Goal: Transaction & Acquisition: Purchase product/service

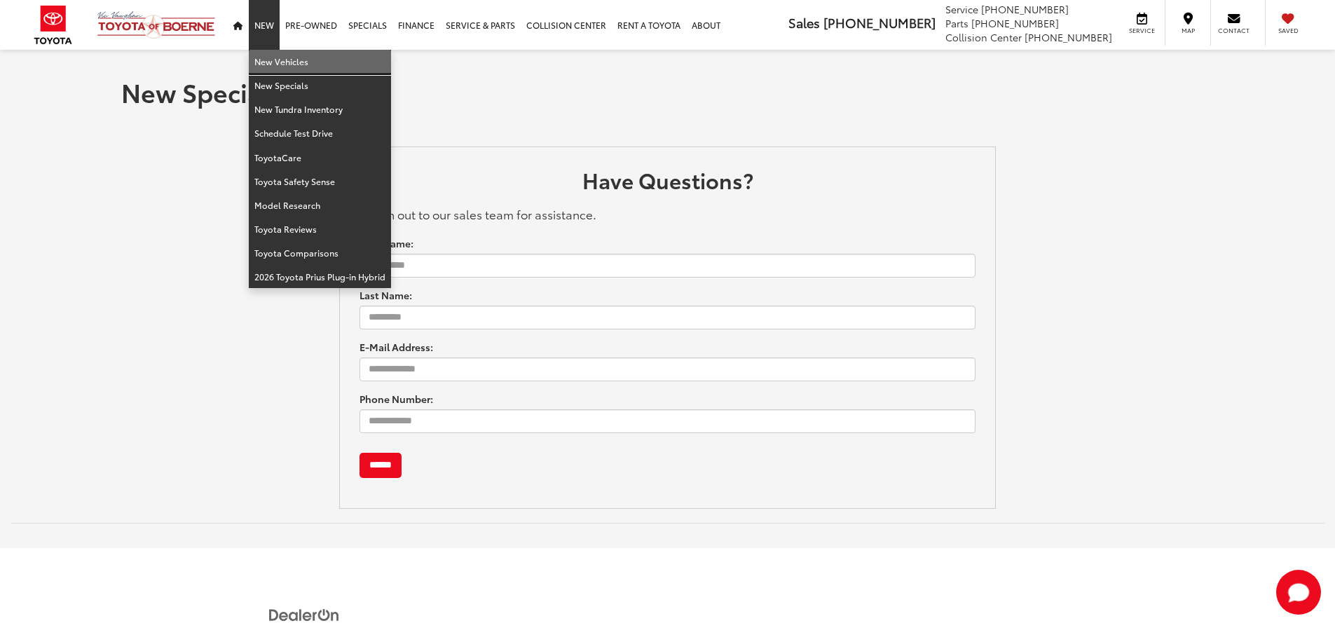
click at [261, 55] on link "New Vehicles" at bounding box center [320, 62] width 142 height 24
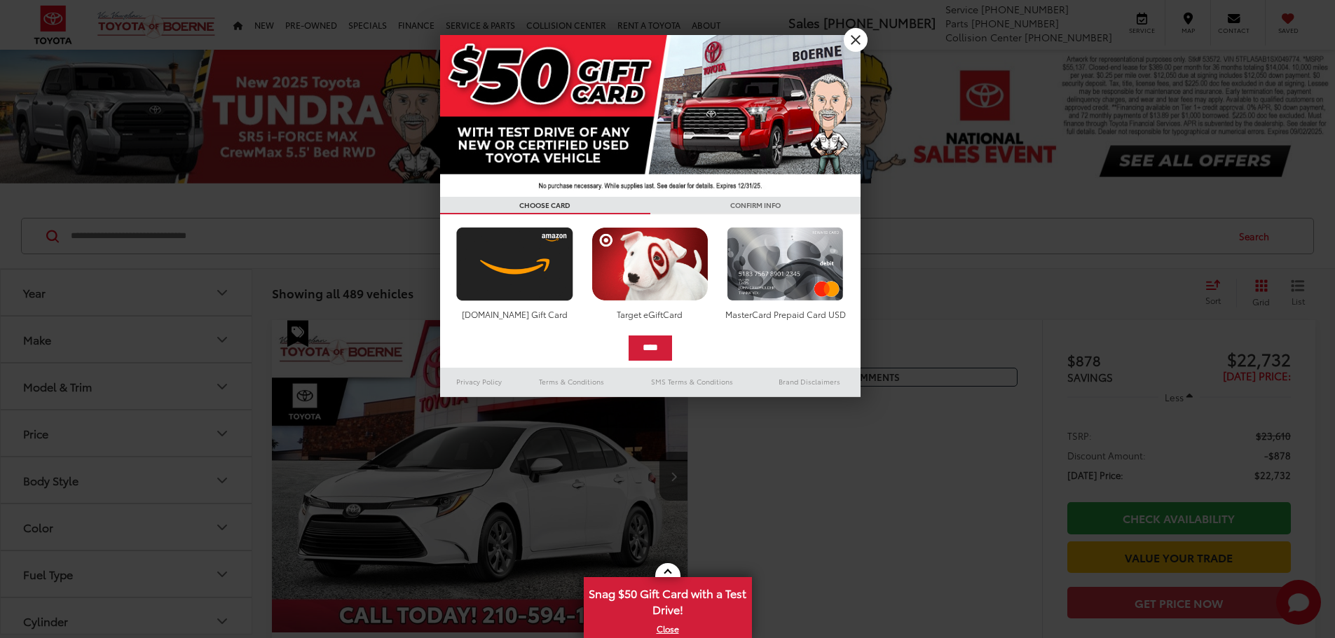
click at [858, 197] on h3 "CONFIRM INFO" at bounding box center [755, 206] width 210 height 18
click at [860, 36] on link "X" at bounding box center [856, 40] width 24 height 24
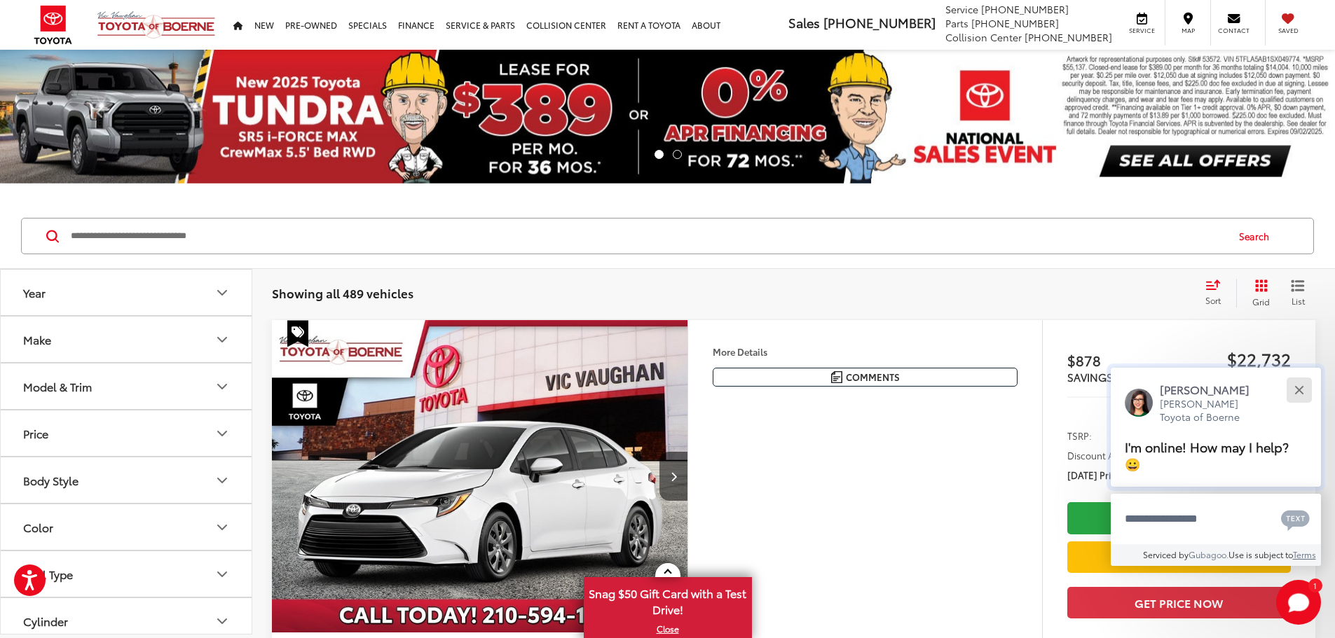
click at [1301, 386] on div "Close" at bounding box center [1298, 389] width 9 height 9
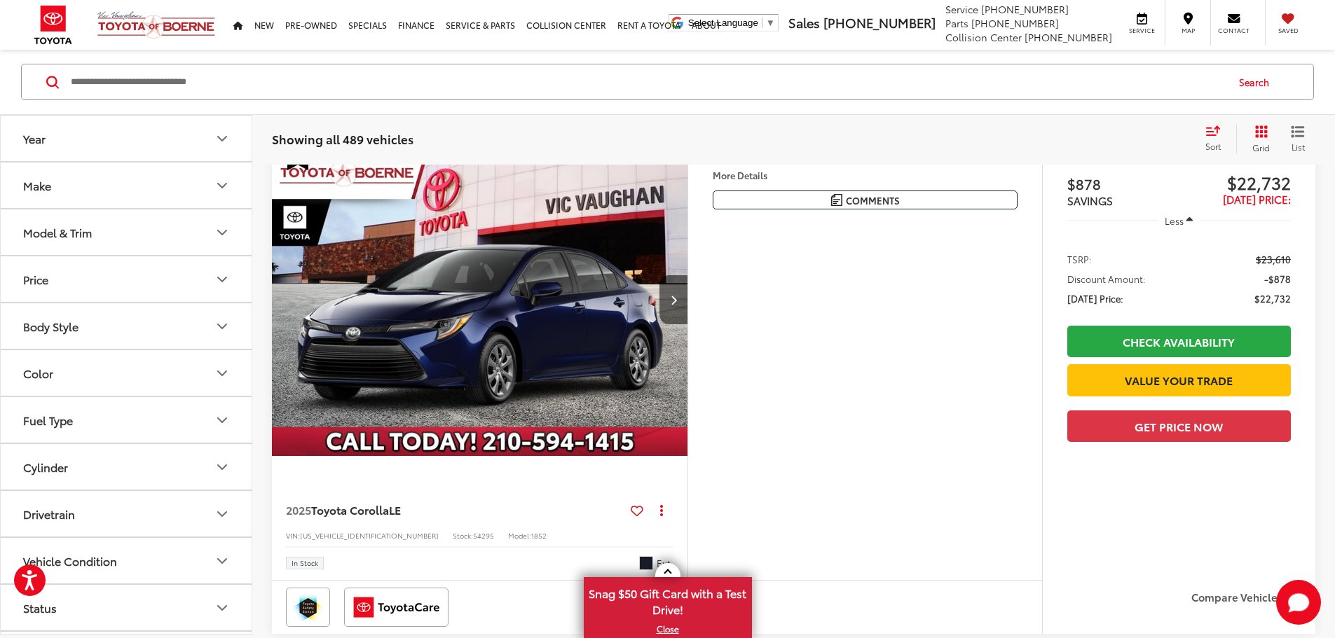
scroll to position [490, 0]
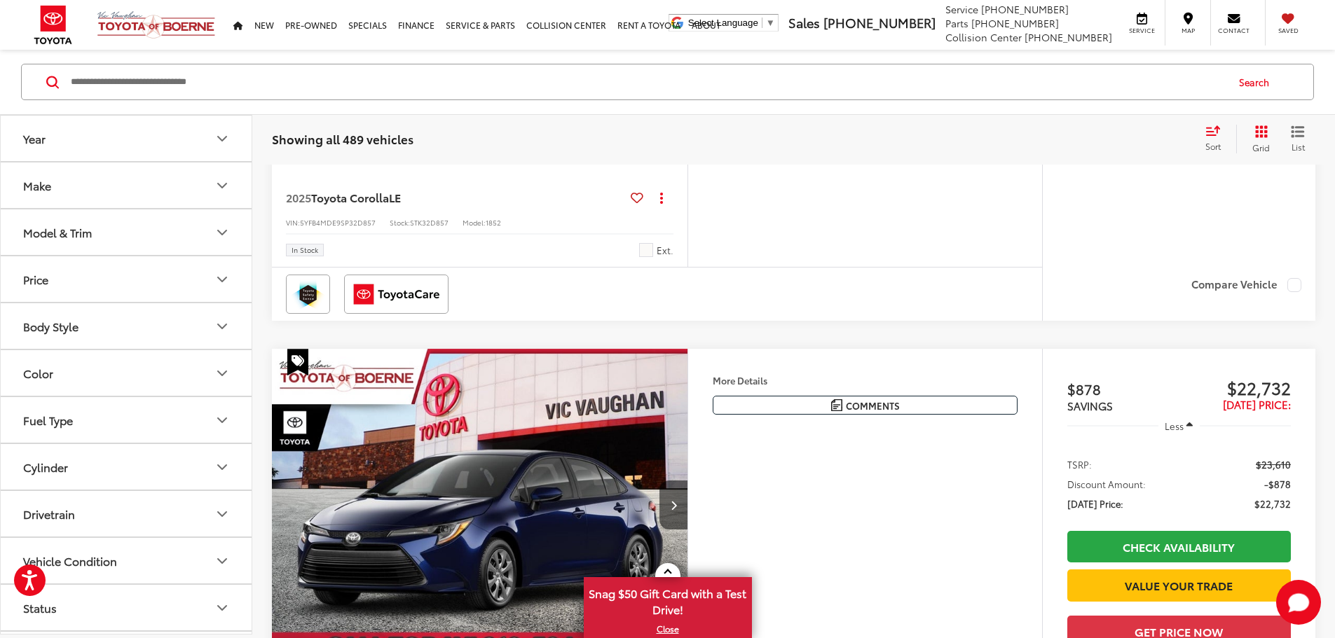
click at [217, 231] on icon "Model & Trim" at bounding box center [222, 232] width 17 height 17
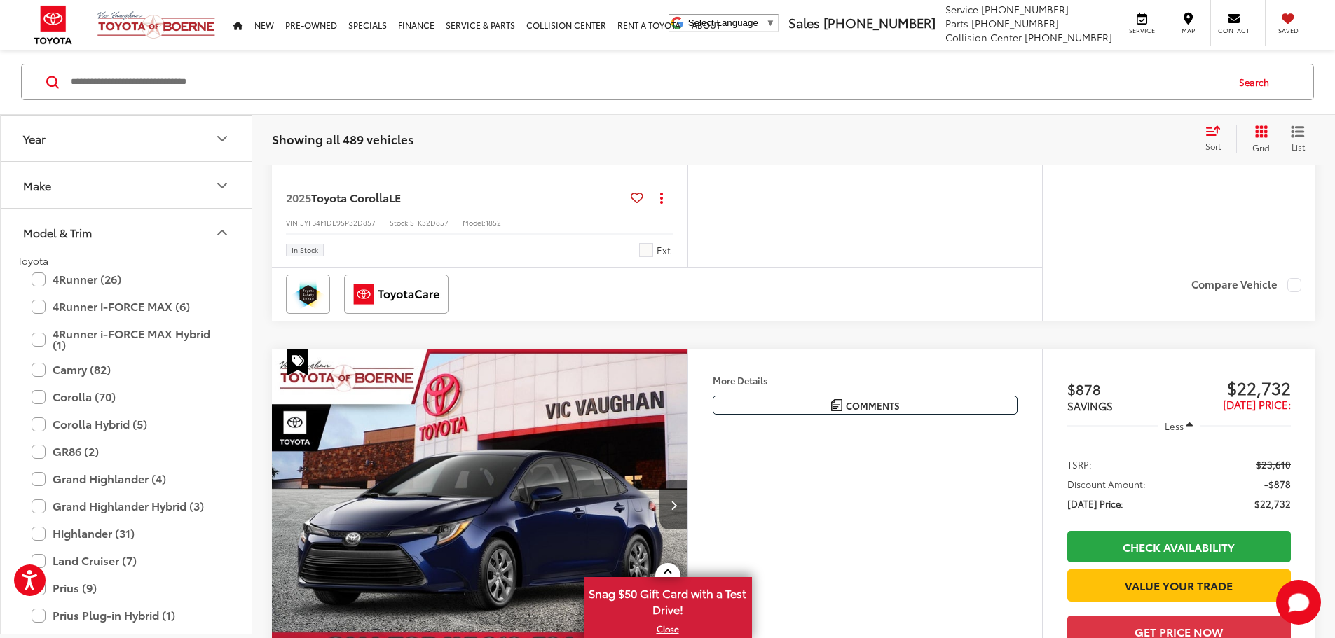
click at [73, 385] on div "Camry (82) All Trims Or select individual trims LE (29) SE (25) XSE (25) XLE (2…" at bounding box center [126, 398] width 217 height 27
click at [78, 377] on label "Camry (82)" at bounding box center [126, 369] width 189 height 25
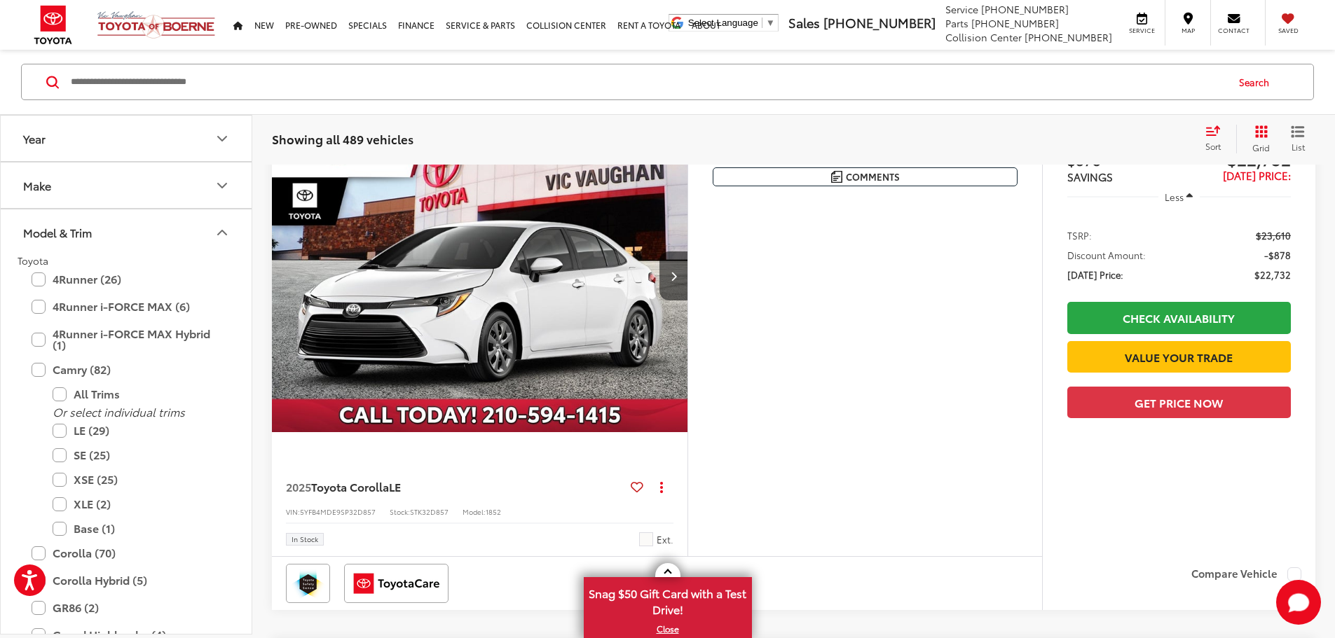
scroll to position [155, 0]
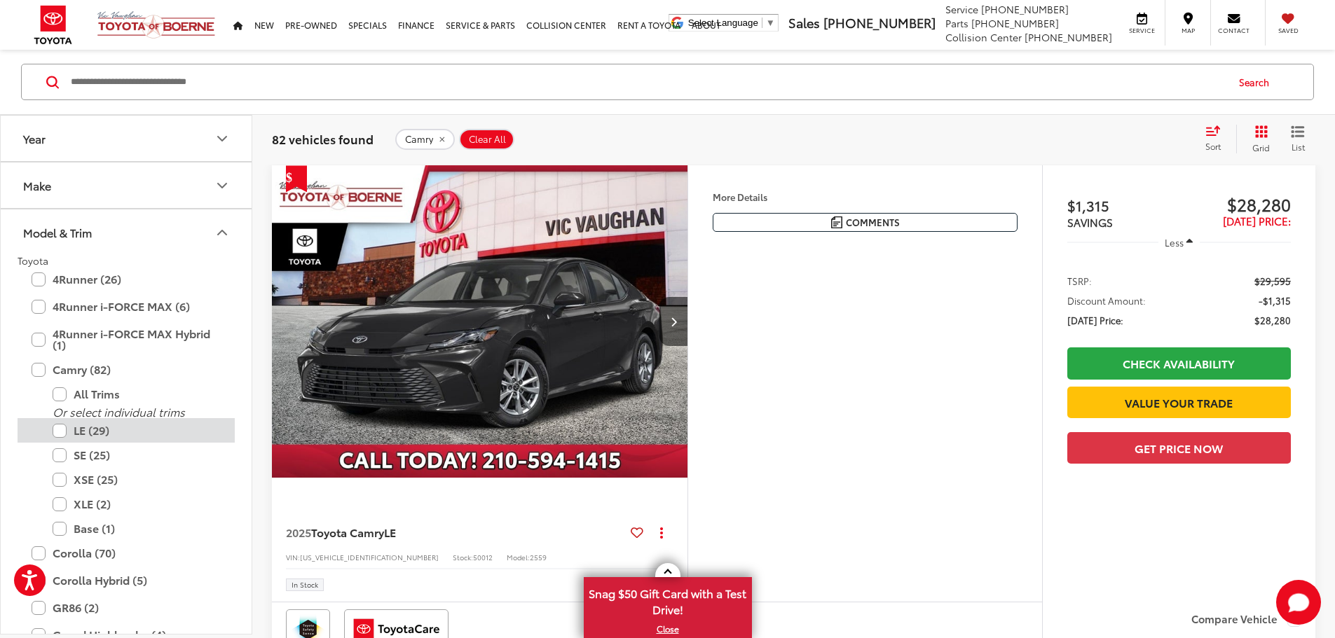
drag, startPoint x: 64, startPoint y: 458, endPoint x: 151, endPoint y: 432, distance: 90.0
click at [65, 458] on label "SE (25)" at bounding box center [137, 455] width 168 height 25
click at [922, 99] on div "Search" at bounding box center [667, 82] width 1293 height 36
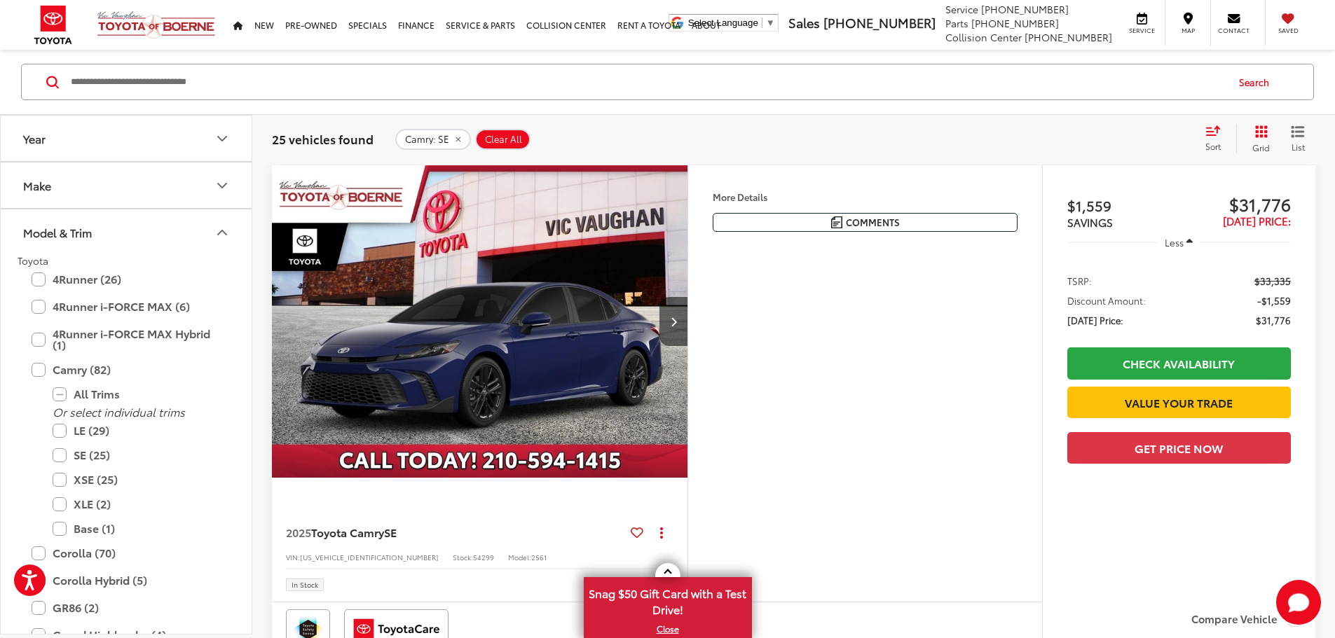
click at [956, 156] on div "25 vehicles found Camry: SE Clear All + 0 test Sort Price: High to Low Price: L…" at bounding box center [793, 139] width 1083 height 50
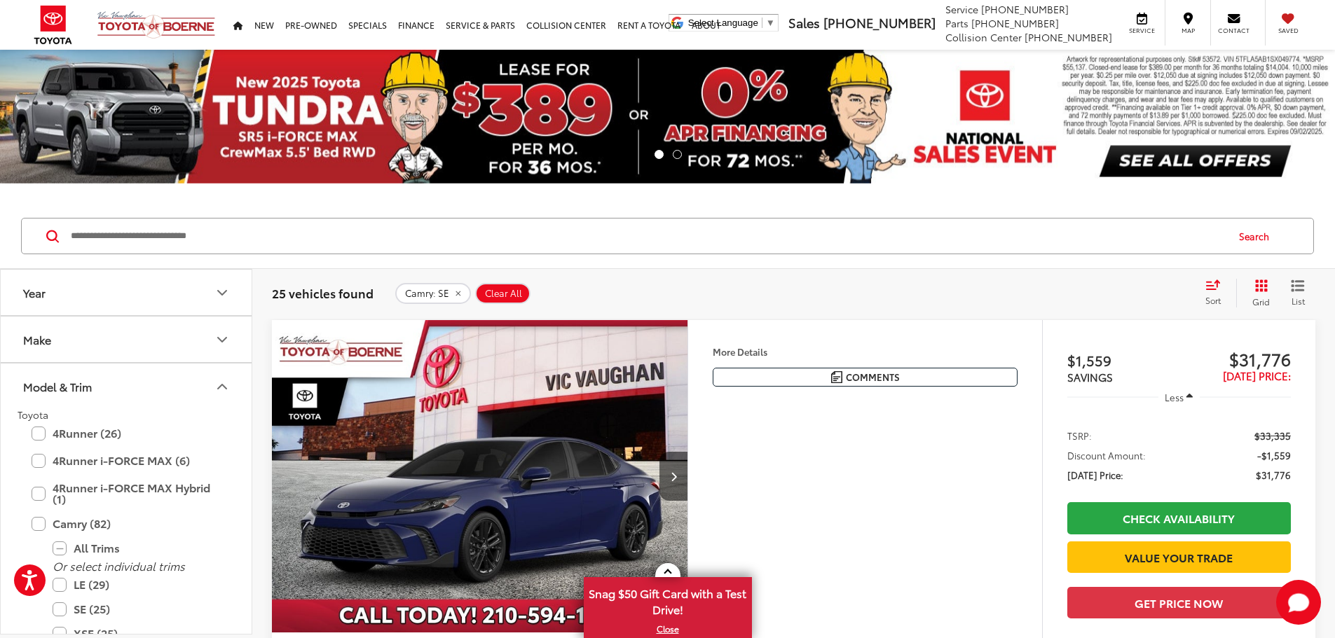
click at [1220, 293] on div "Sort" at bounding box center [1217, 293] width 38 height 28
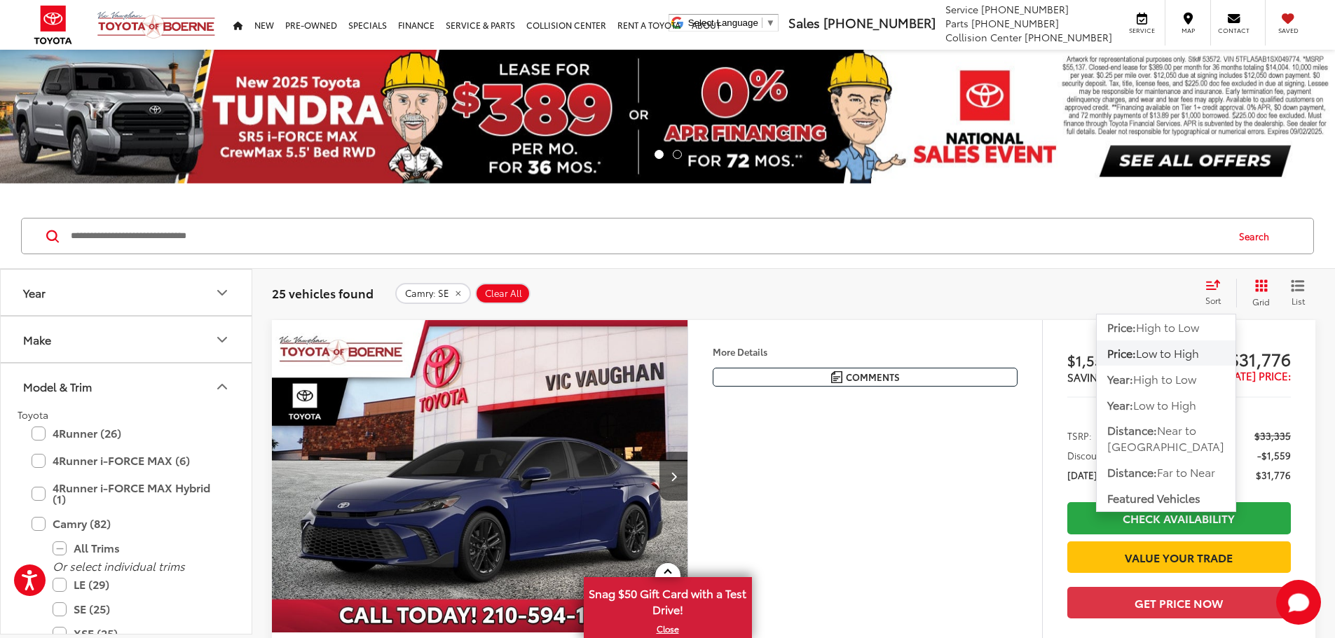
click at [1162, 350] on span "Low to High" at bounding box center [1167, 353] width 63 height 16
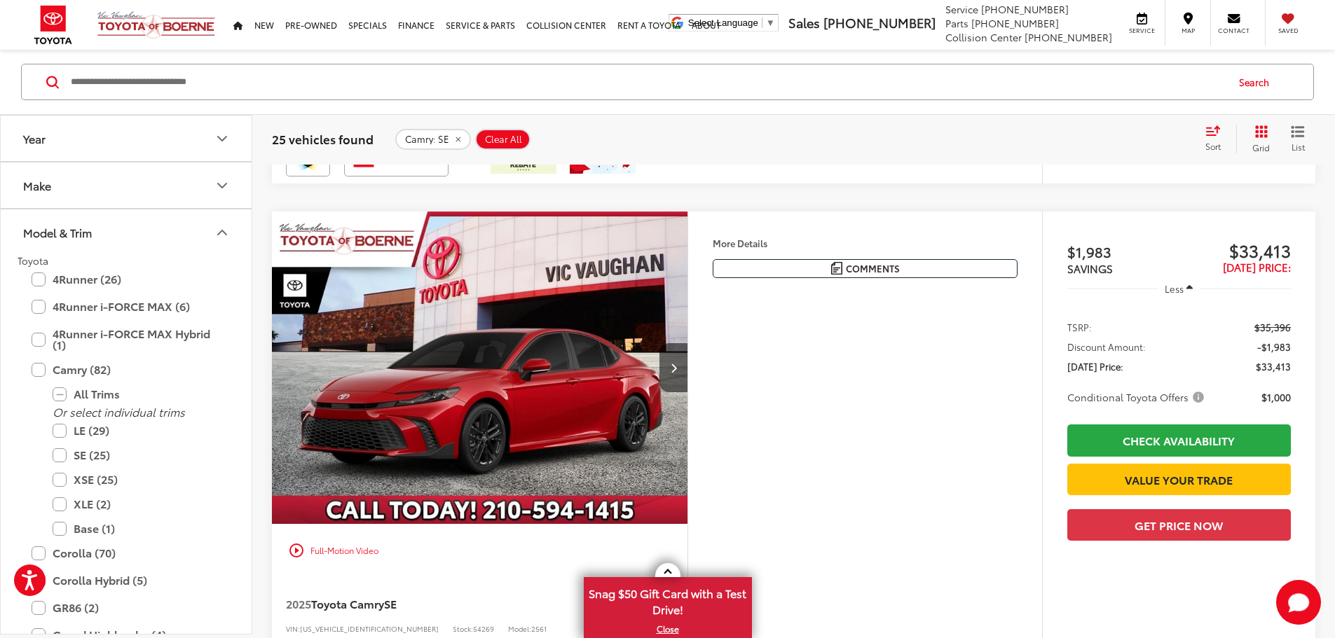
scroll to position [3293, 0]
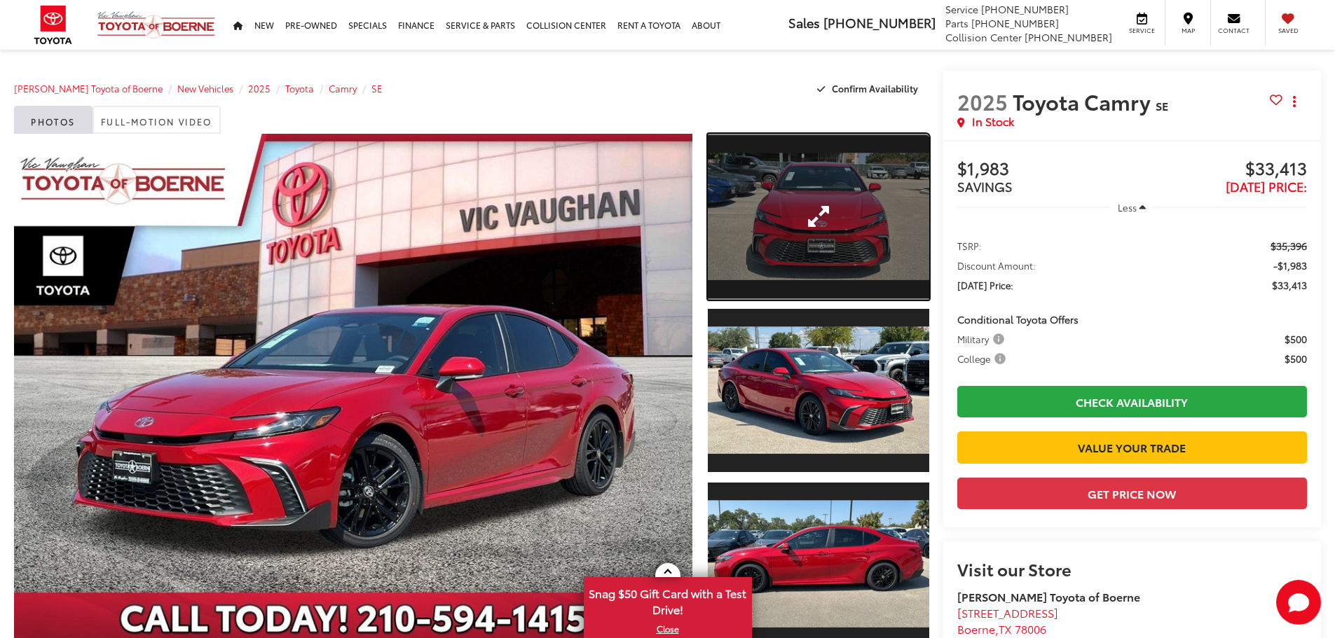
click at [829, 163] on link "Expand Photo 1" at bounding box center [818, 217] width 221 height 166
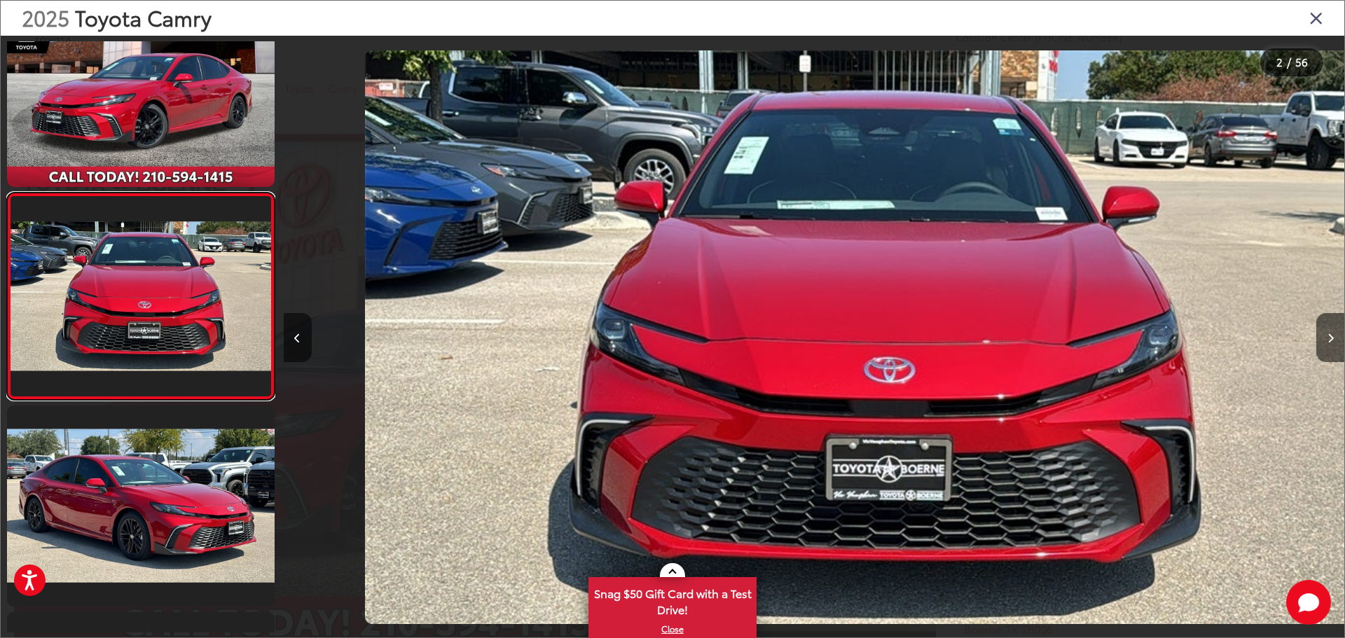
scroll to position [0, 1061]
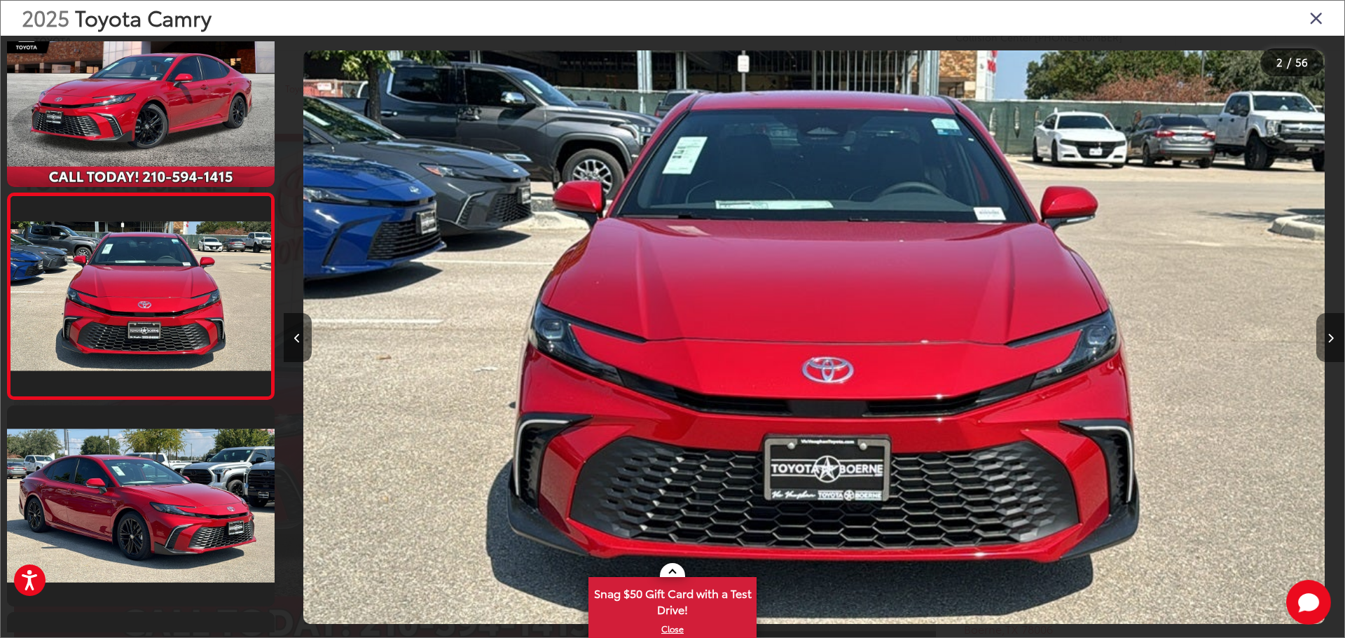
click at [1326, 331] on button "Next image" at bounding box center [1331, 337] width 28 height 49
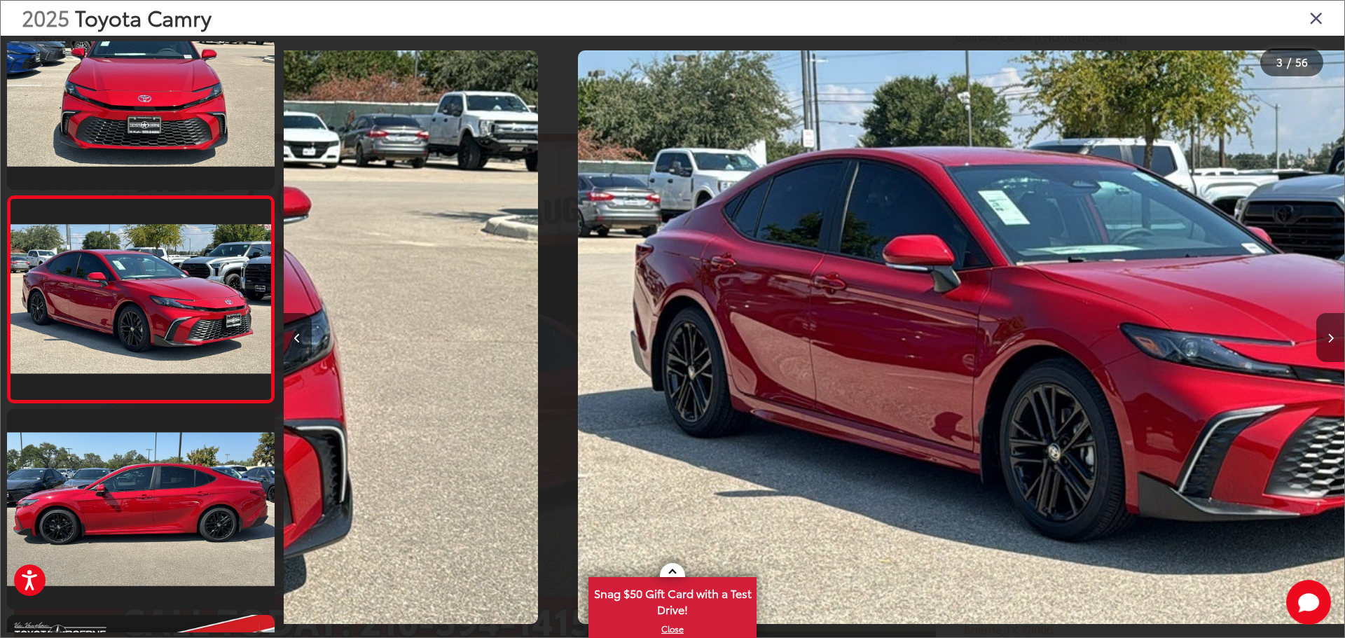
scroll to position [261, 0]
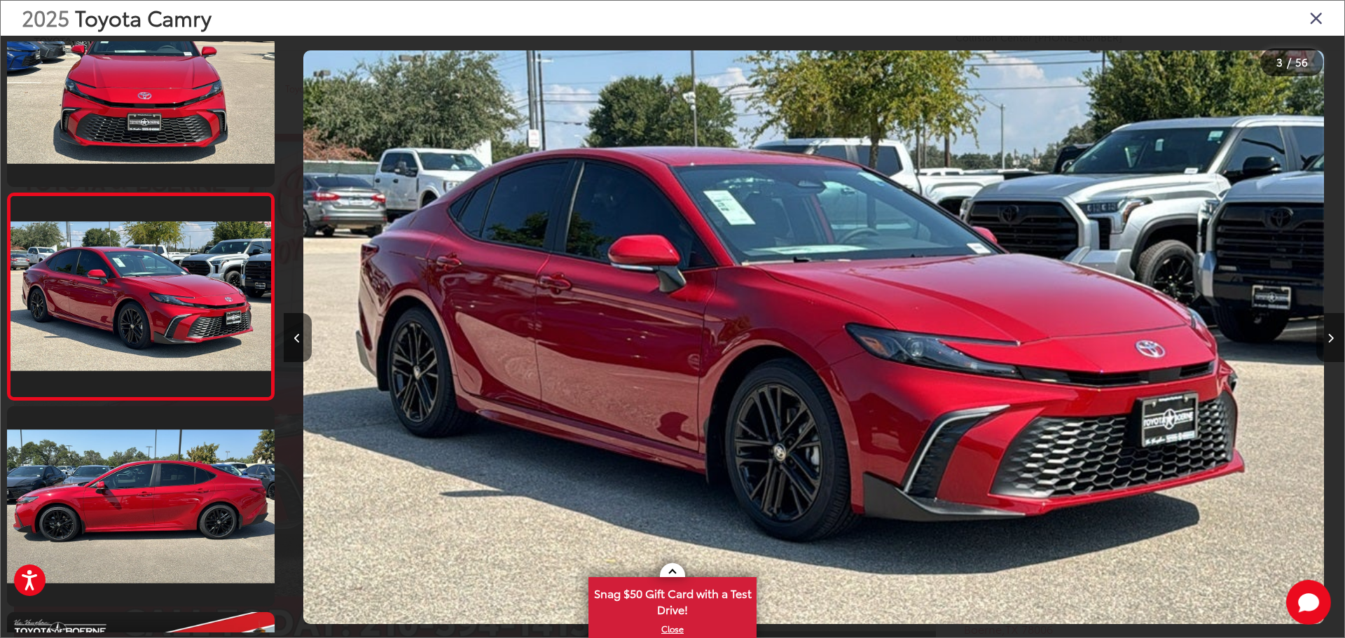
click at [1326, 331] on button "Next image" at bounding box center [1331, 337] width 28 height 49
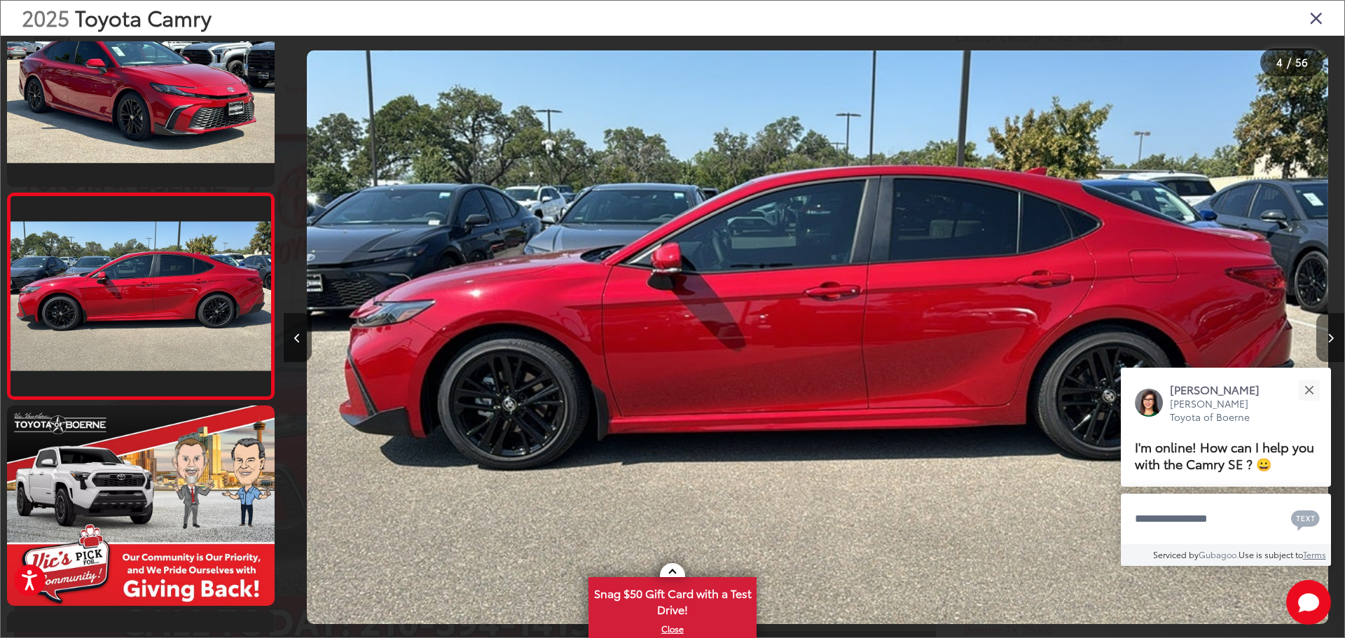
scroll to position [0, 3183]
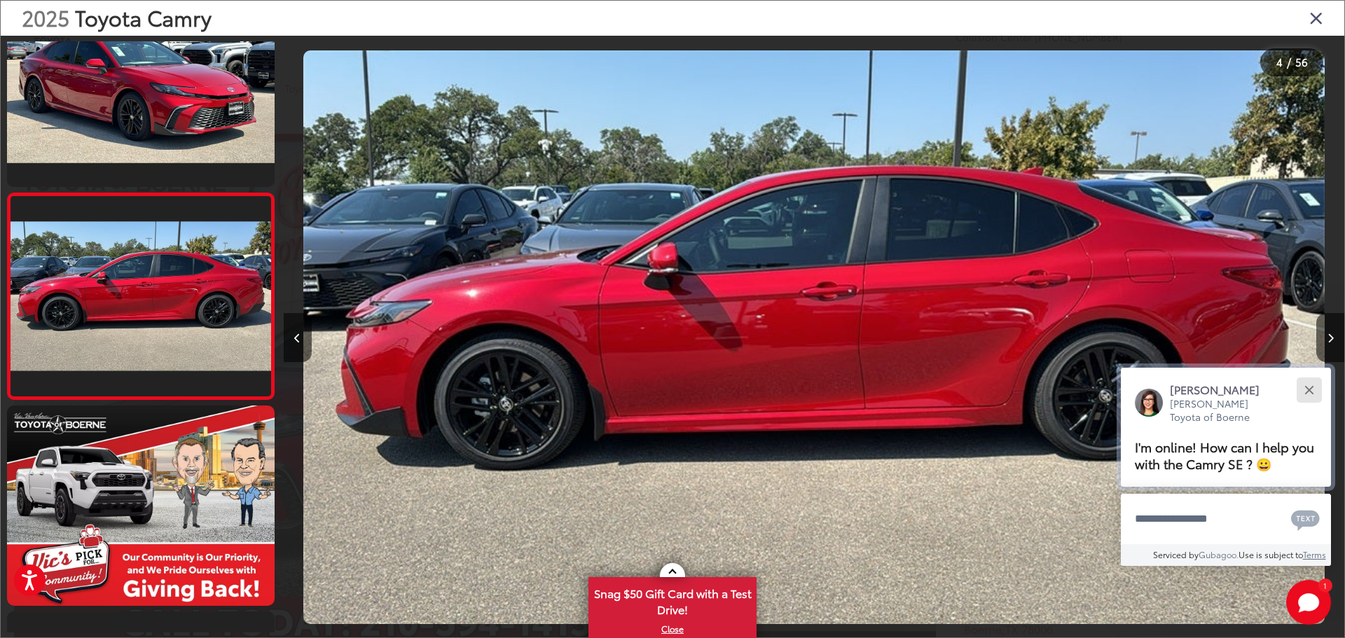
click at [1307, 388] on div "Close" at bounding box center [1309, 389] width 9 height 9
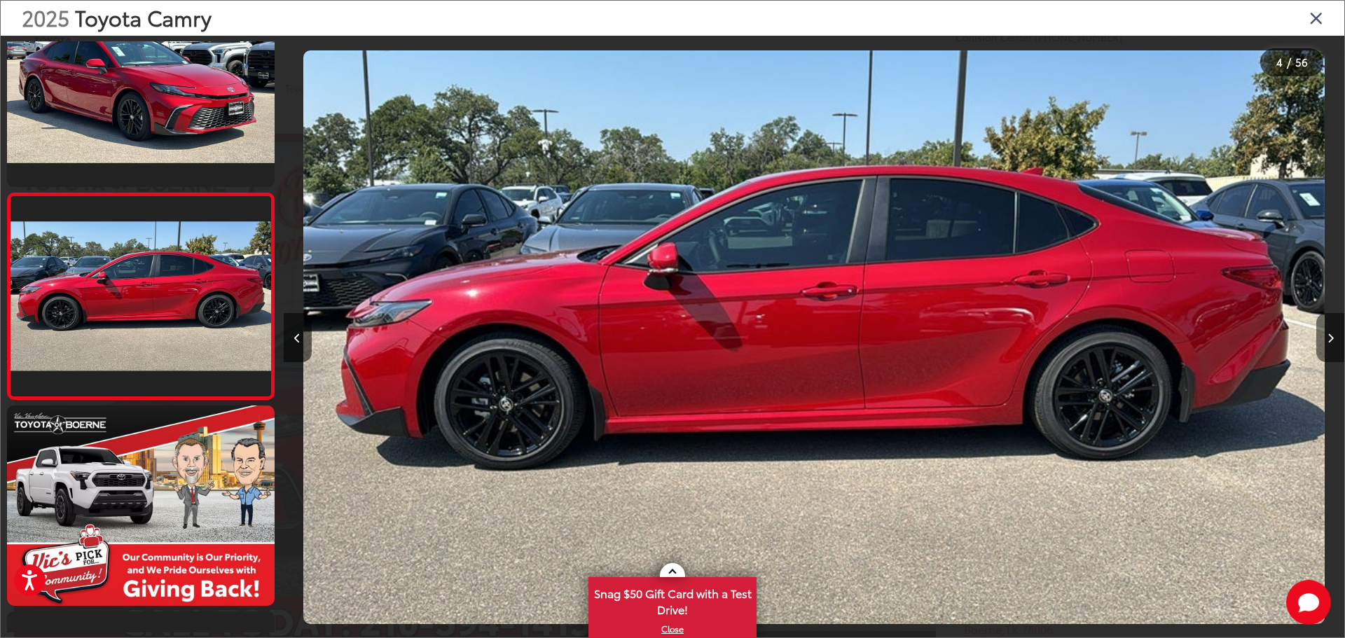
click at [1326, 329] on button "Next image" at bounding box center [1331, 337] width 28 height 49
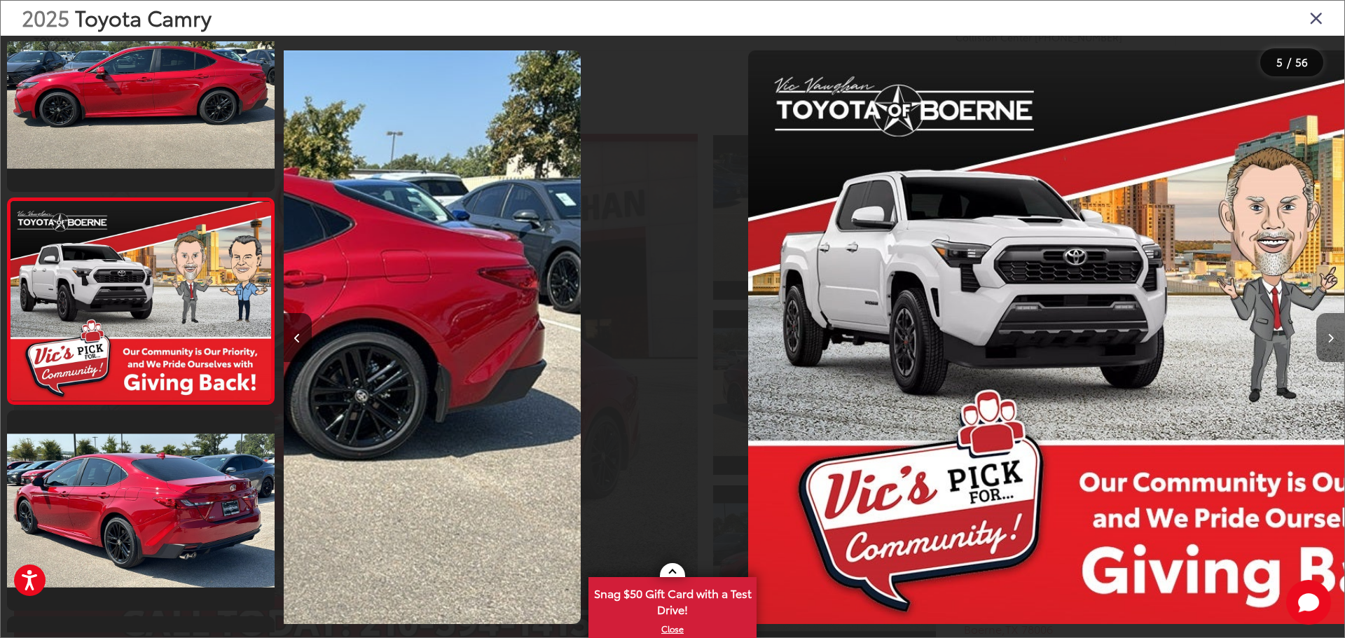
scroll to position [674, 0]
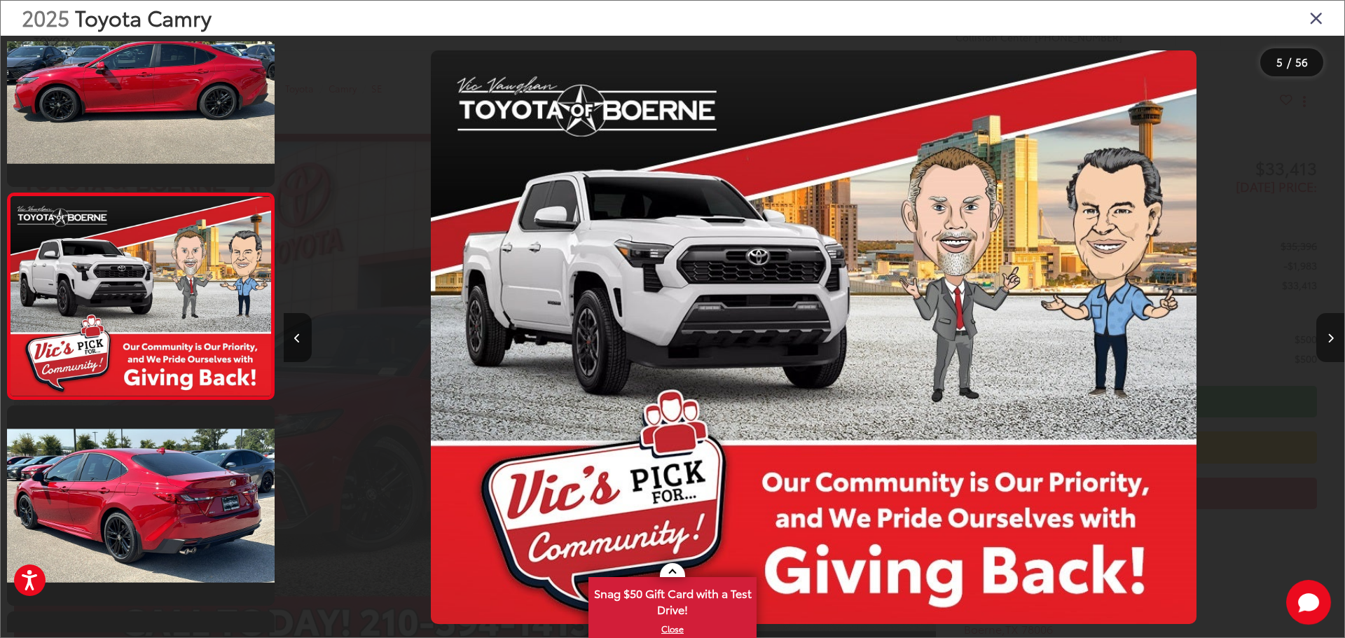
click at [1326, 329] on button "Next image" at bounding box center [1331, 337] width 28 height 49
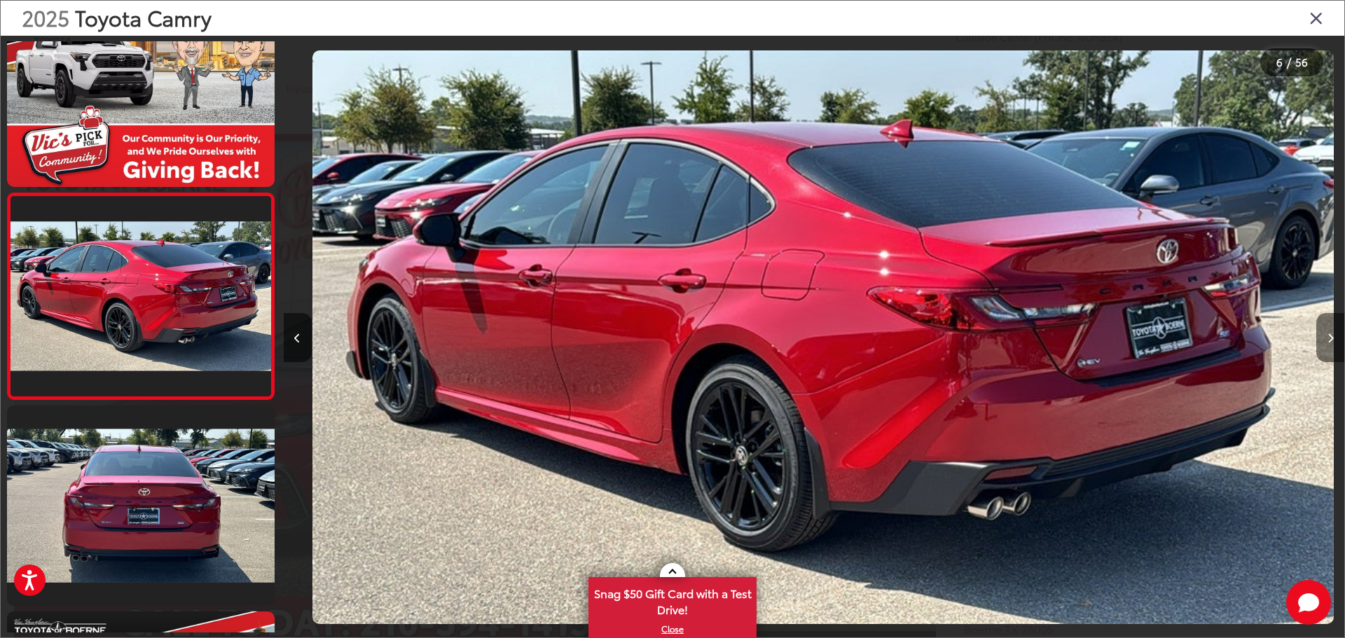
scroll to position [0, 5306]
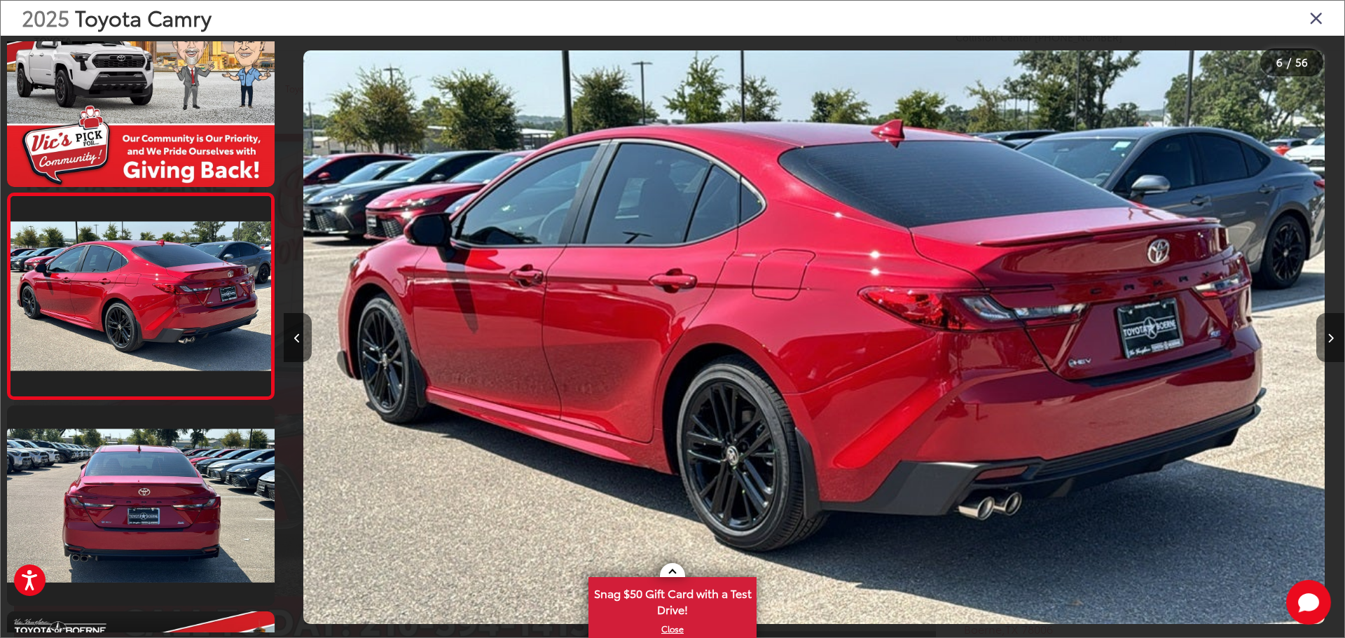
click at [1326, 329] on button "Next image" at bounding box center [1331, 337] width 28 height 49
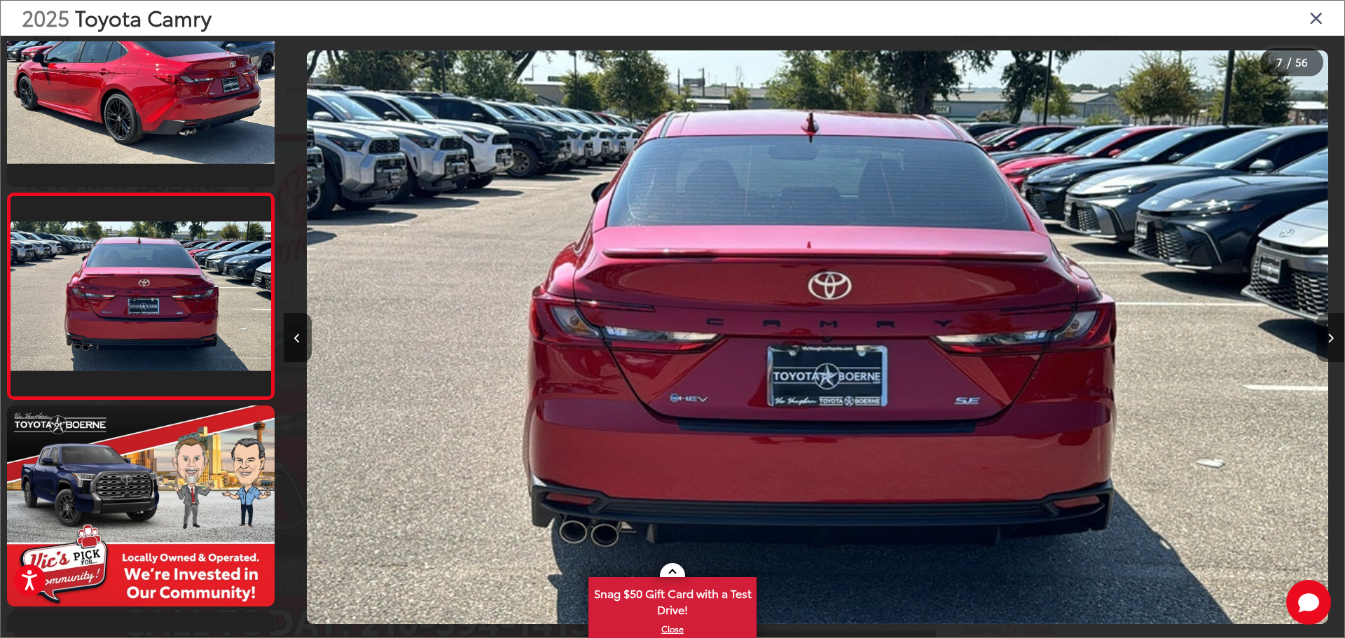
scroll to position [0, 6367]
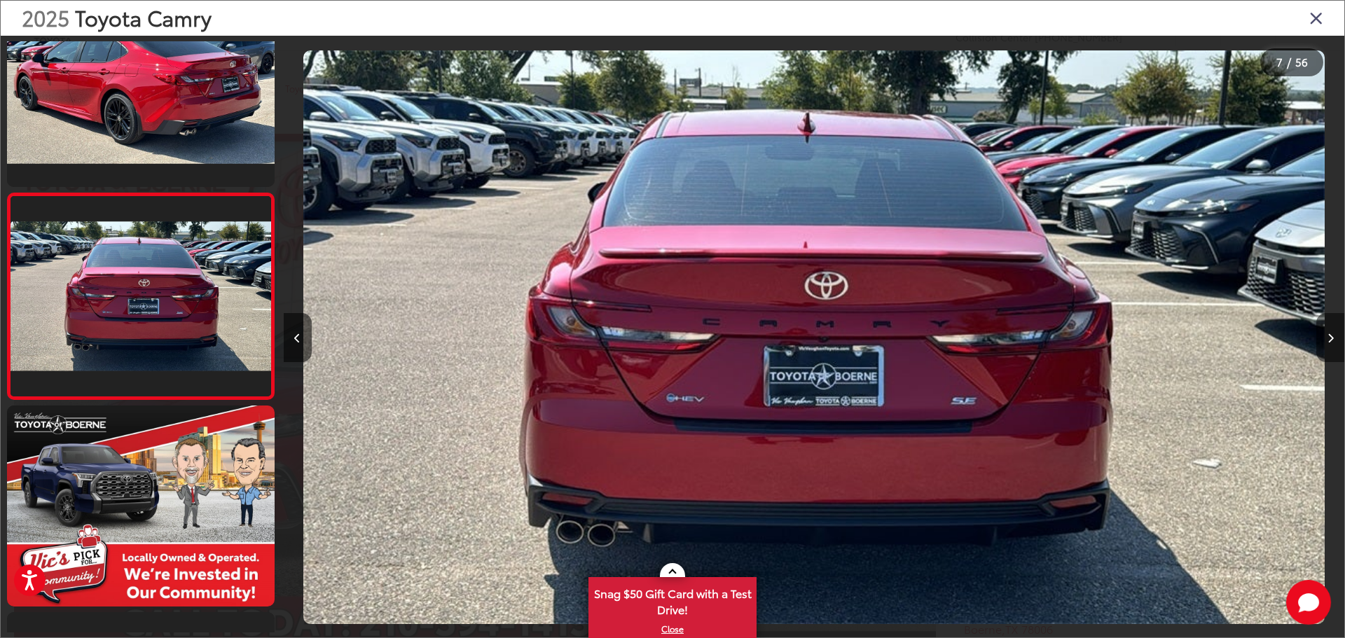
click at [1326, 329] on button "Next image" at bounding box center [1331, 337] width 28 height 49
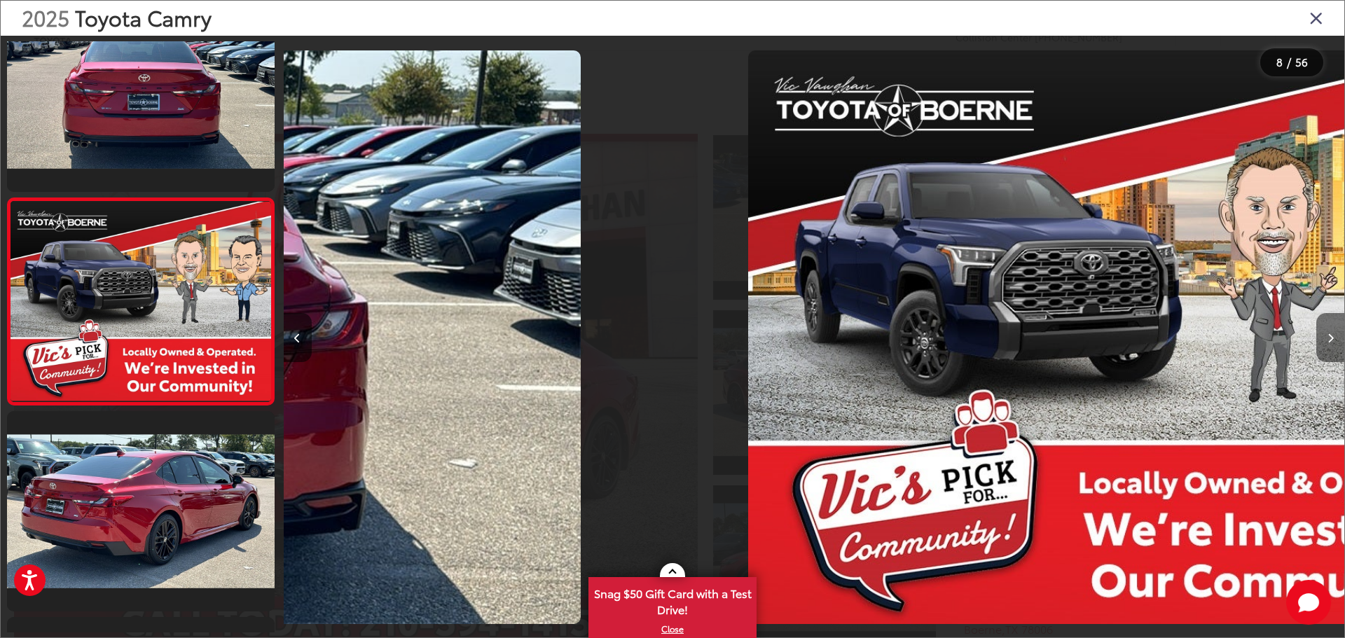
scroll to position [1292, 0]
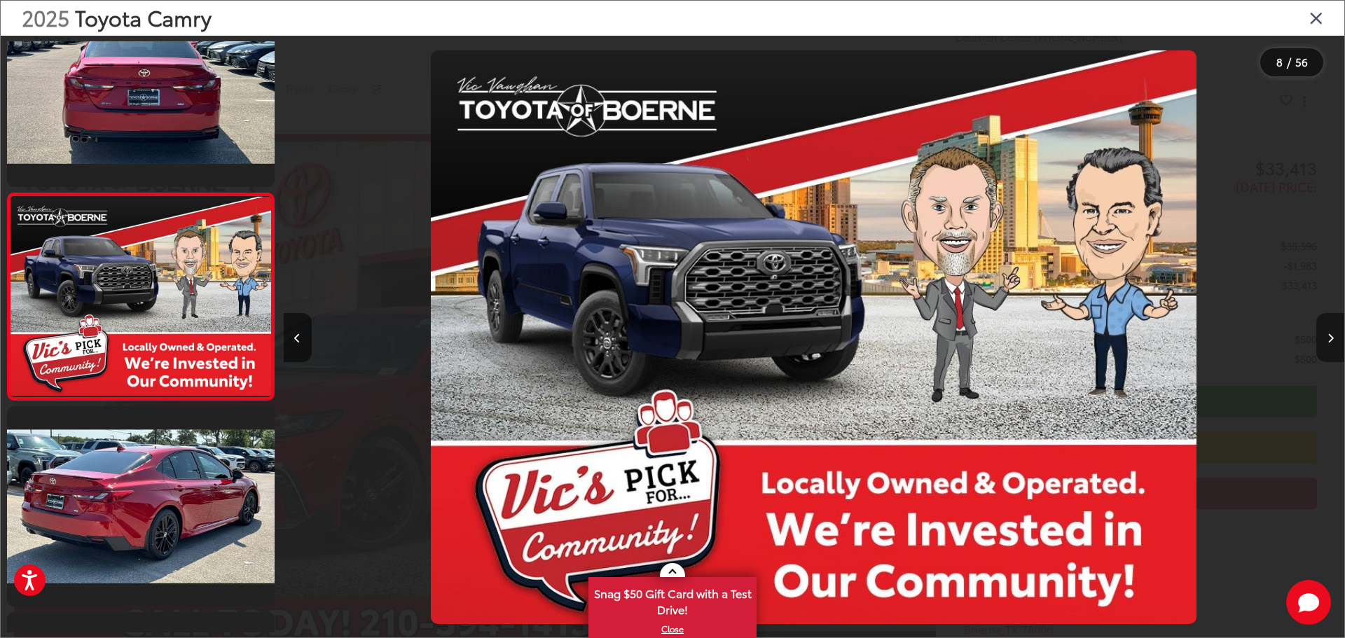
click at [1326, 329] on button "Next image" at bounding box center [1331, 337] width 28 height 49
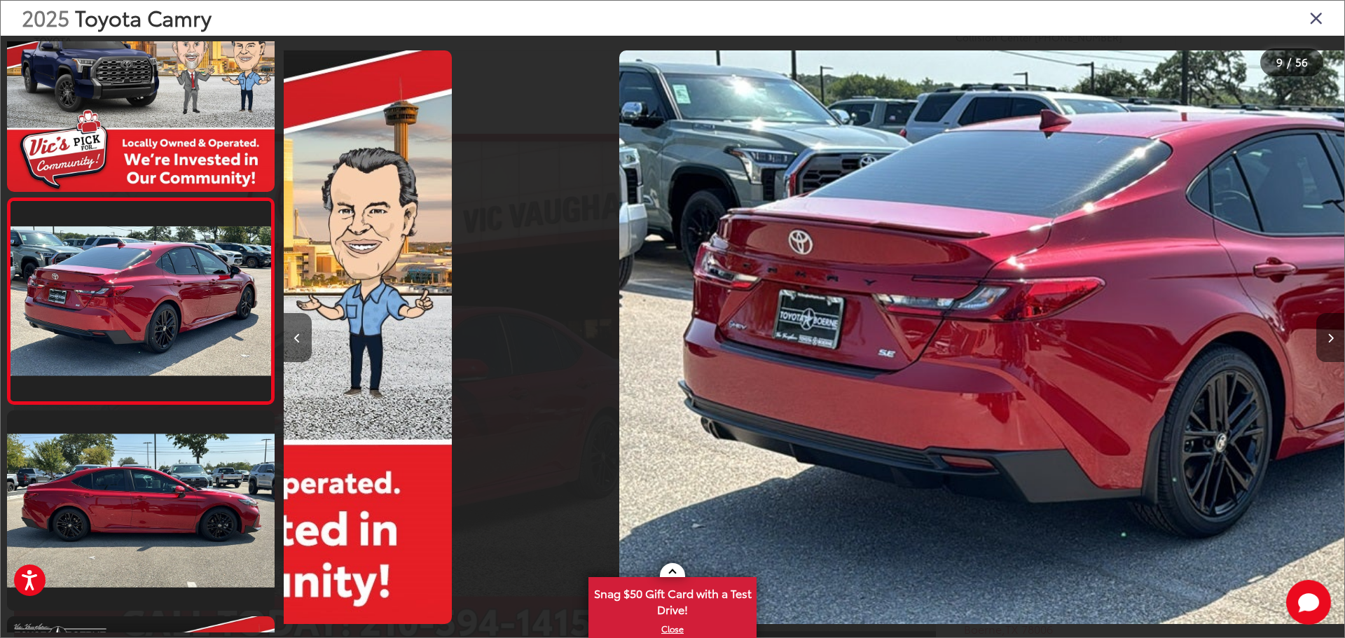
scroll to position [0, 0]
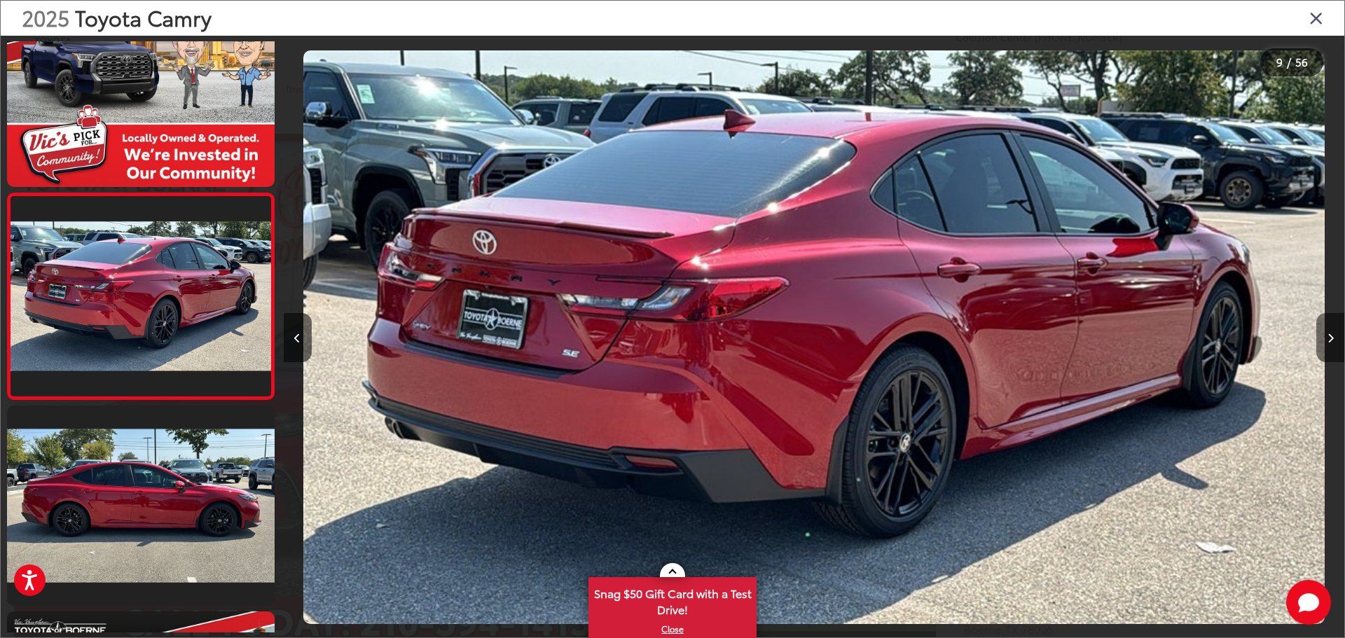
click at [1326, 329] on button "Next image" at bounding box center [1331, 337] width 28 height 49
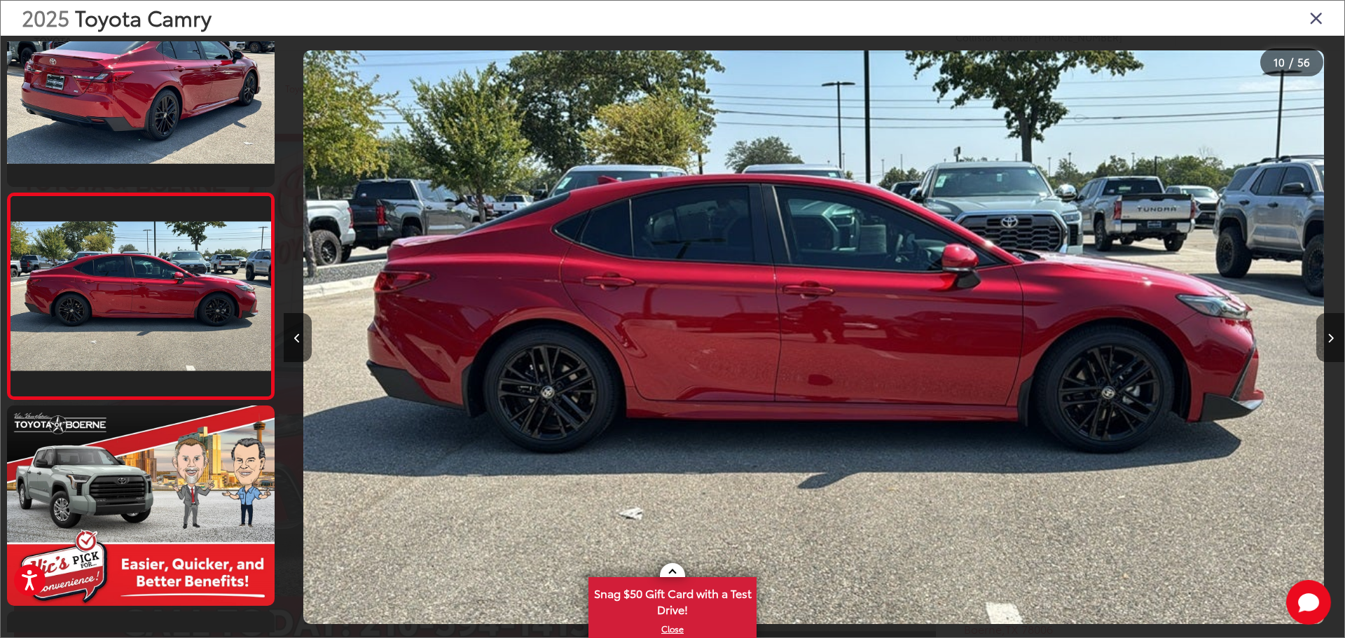
click at [1326, 329] on button "Next image" at bounding box center [1331, 337] width 28 height 49
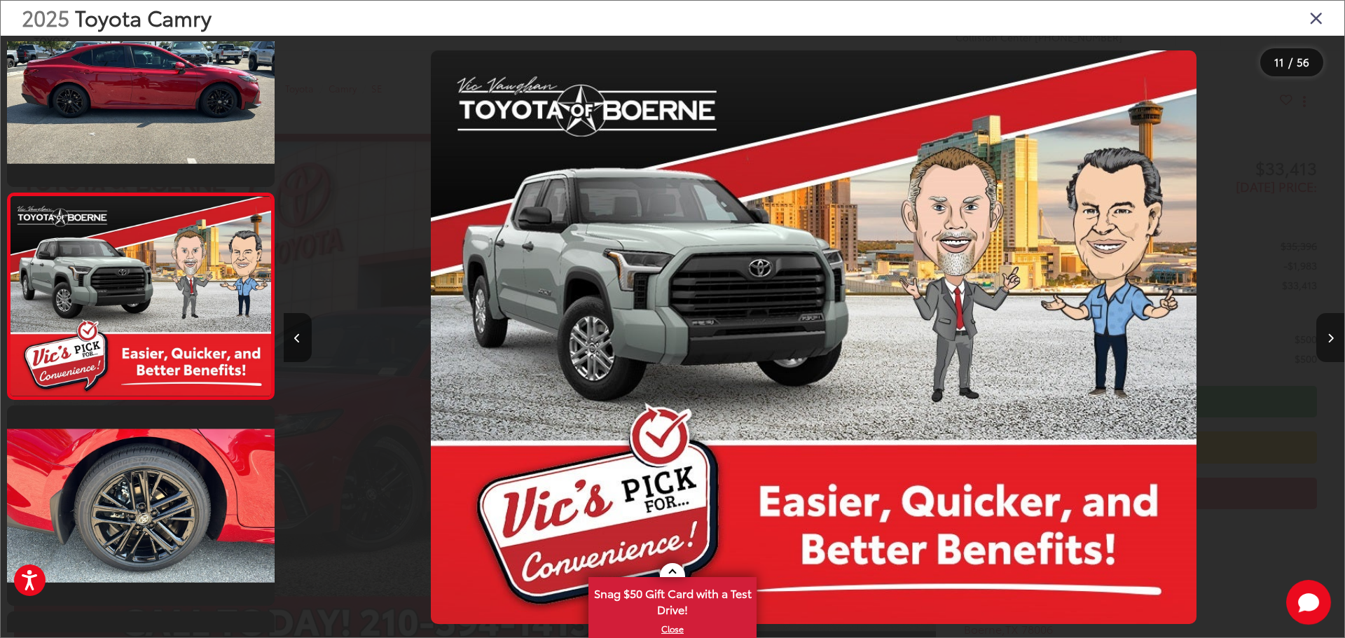
click at [1326, 329] on button "Next image" at bounding box center [1331, 337] width 28 height 49
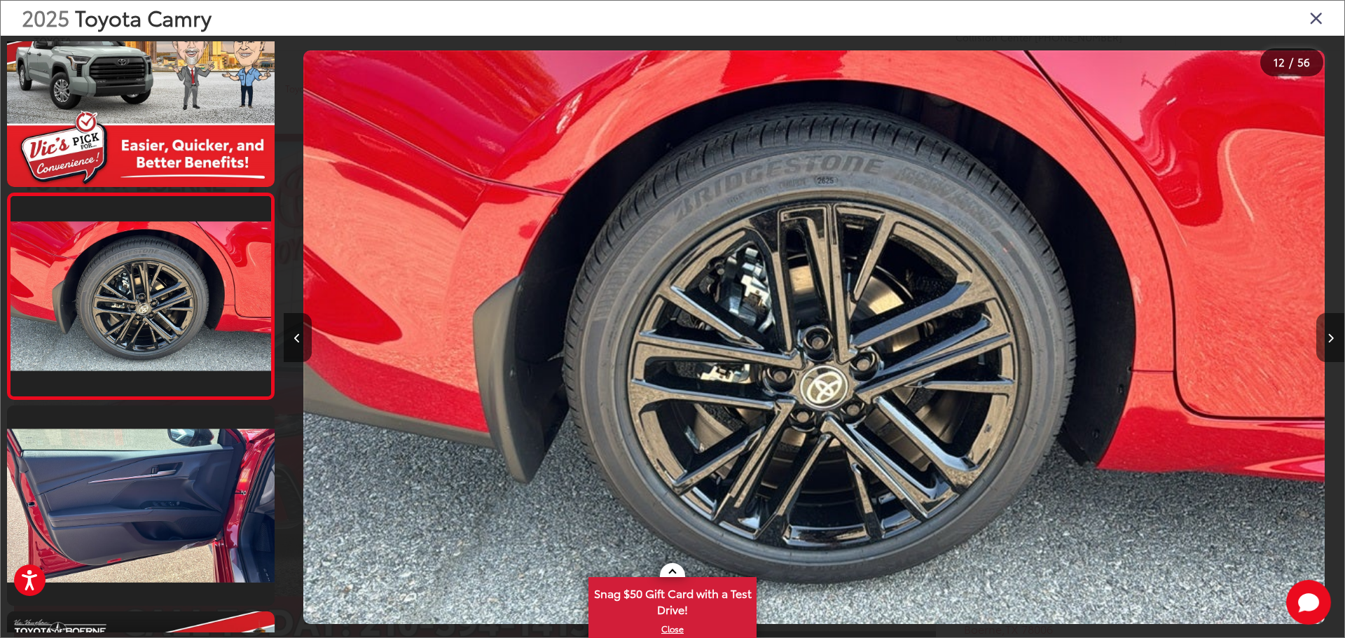
click at [1326, 329] on button "Next image" at bounding box center [1331, 337] width 28 height 49
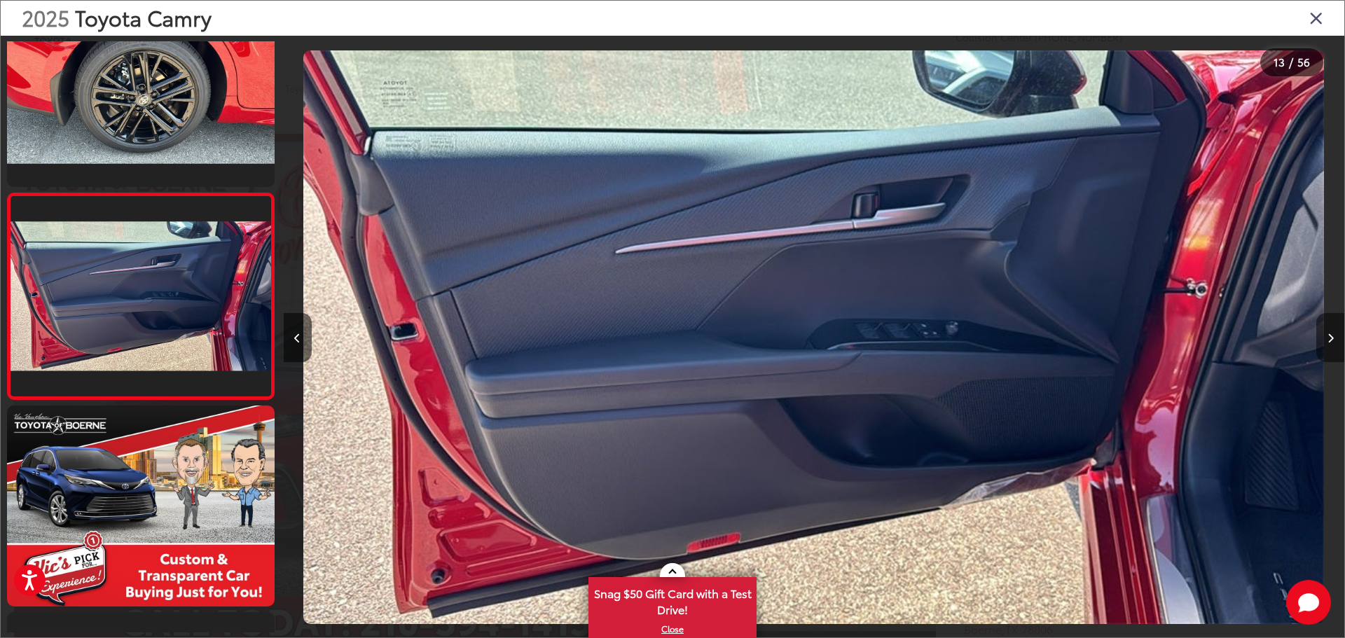
click at [1326, 329] on button "Next image" at bounding box center [1331, 337] width 28 height 49
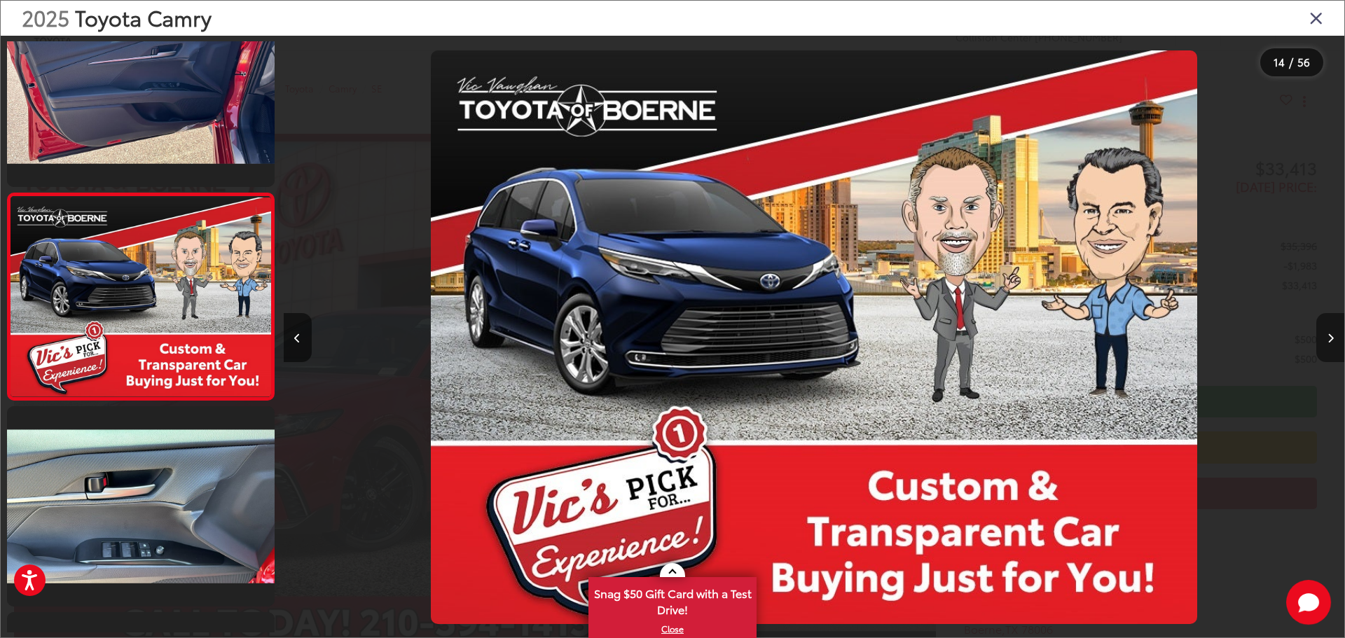
click at [1326, 329] on button "Next image" at bounding box center [1331, 337] width 28 height 49
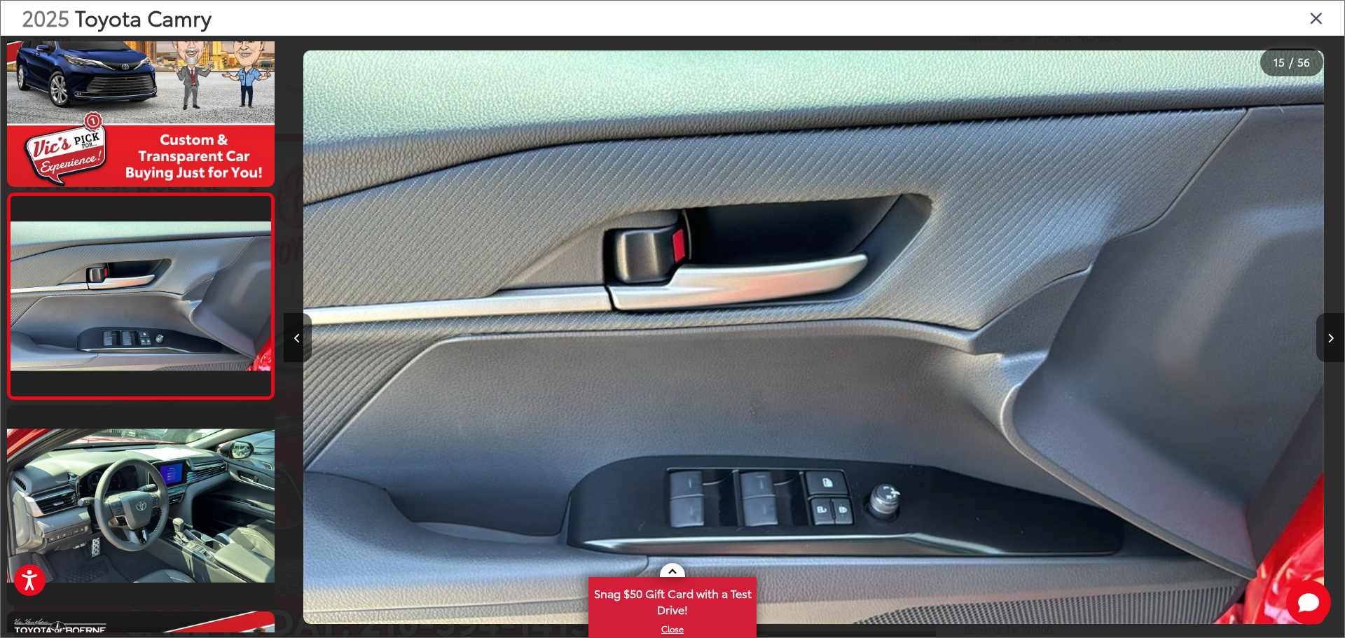
click at [1326, 329] on button "Next image" at bounding box center [1331, 337] width 28 height 49
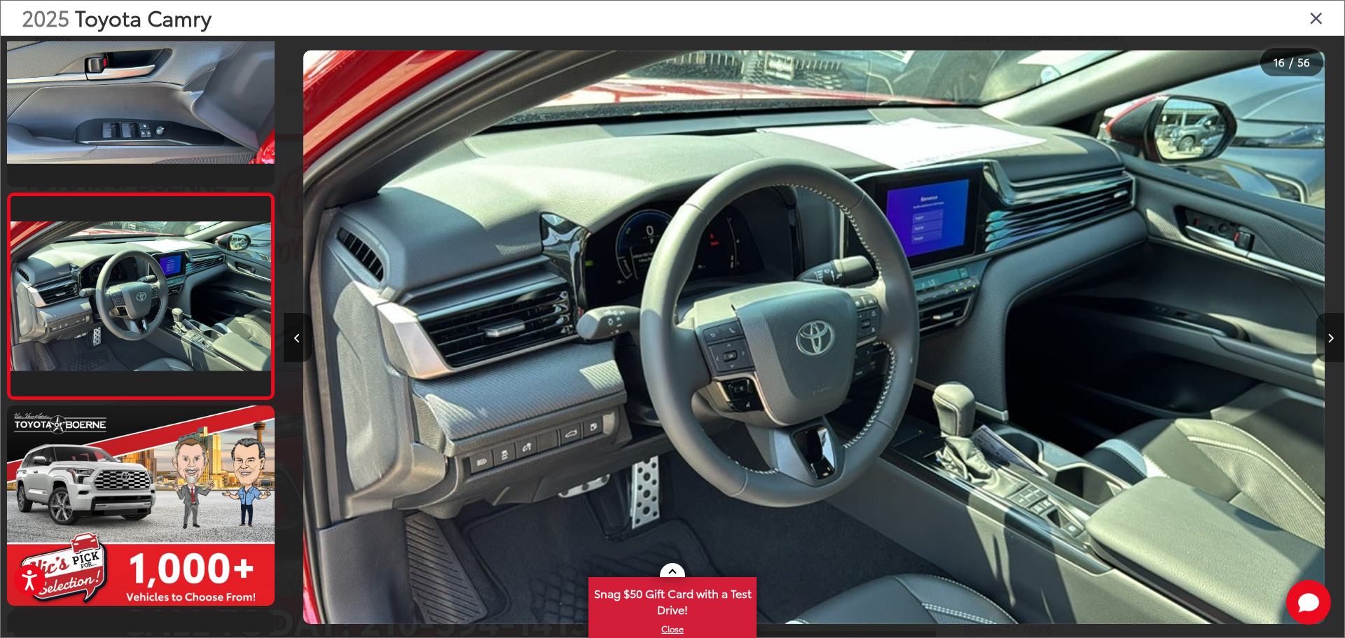
click at [1326, 329] on button "Next image" at bounding box center [1331, 337] width 28 height 49
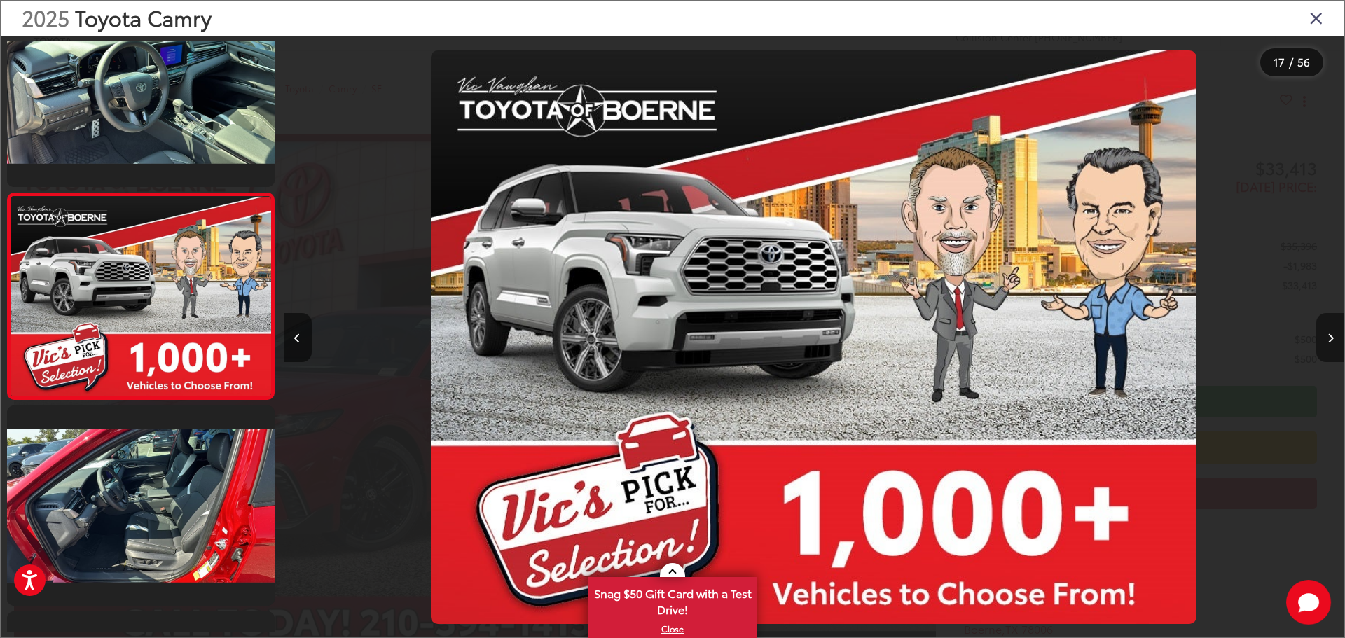
click at [1326, 332] on button "Next image" at bounding box center [1331, 337] width 28 height 49
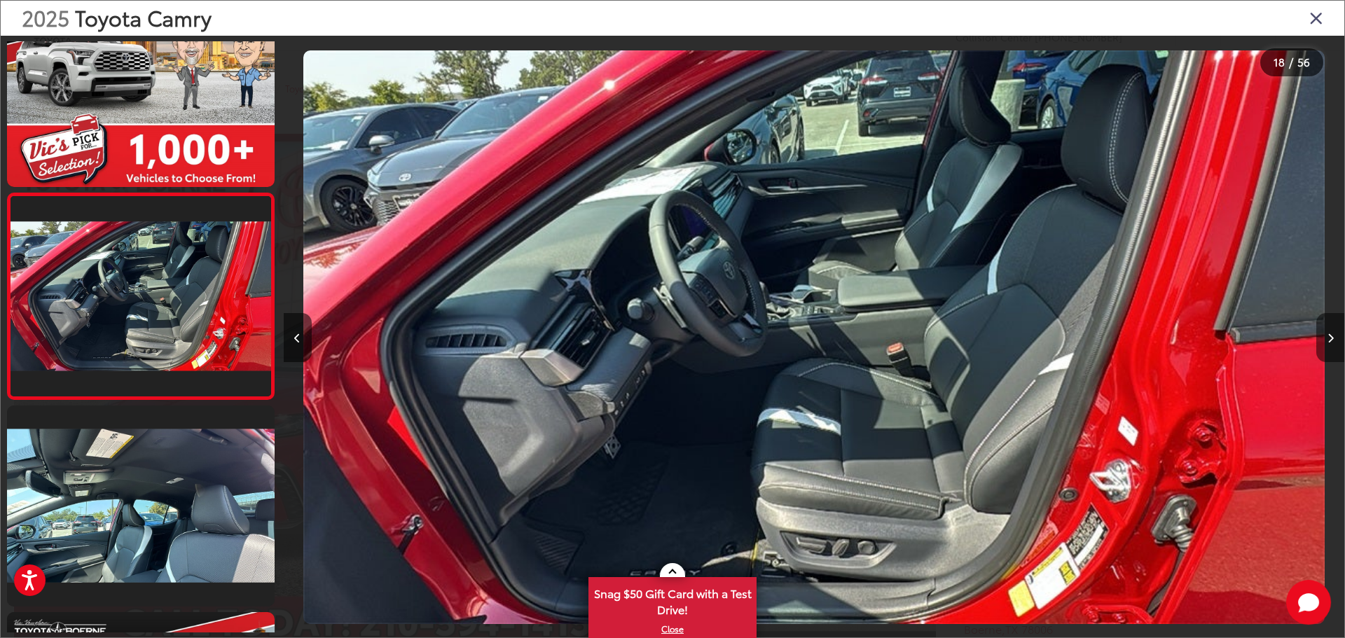
click at [1331, 330] on button "Next image" at bounding box center [1331, 337] width 28 height 49
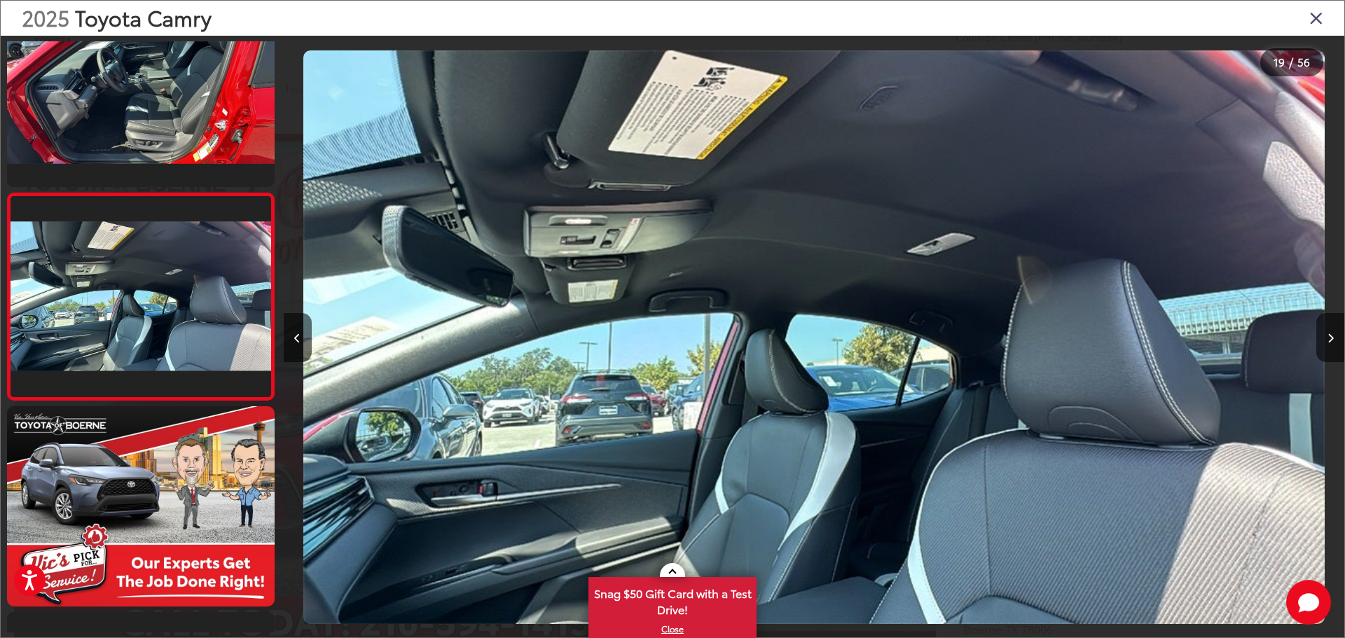
click at [1315, 20] on icon "Close gallery" at bounding box center [1317, 17] width 14 height 18
